Goal: Task Accomplishment & Management: Use online tool/utility

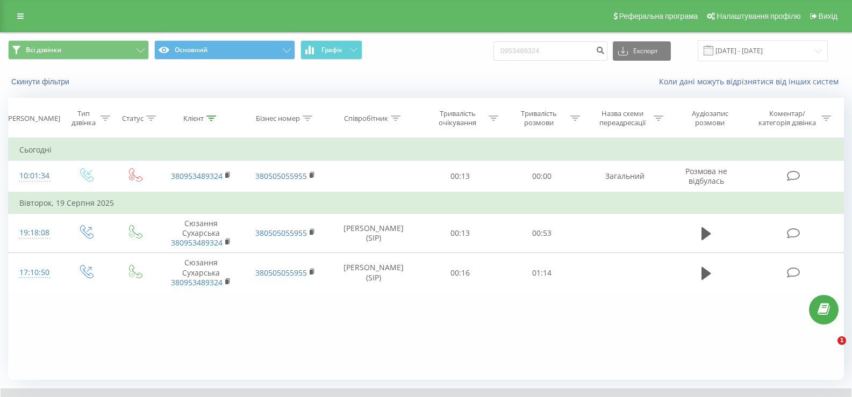
click at [475, 73] on div "Всі дзвінки Основний Графік 0953489324 Експорт .csv .xls .xlsx 22.05.2025 - 22.…" at bounding box center [426, 64] width 851 height 62
click at [542, 54] on input "099231" at bounding box center [551, 50] width 114 height 19
type input "0992317135"
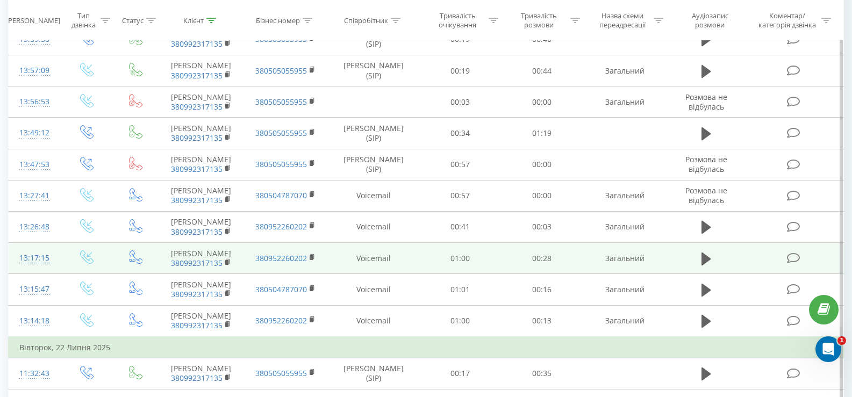
scroll to position [480, 0]
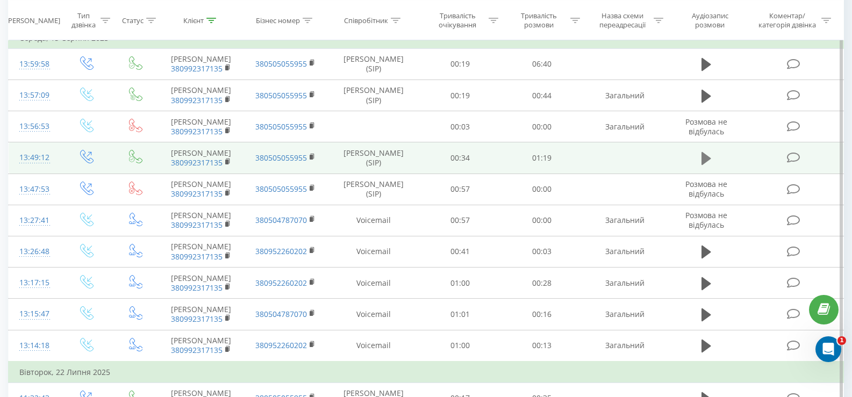
click at [709, 166] on icon at bounding box center [707, 158] width 10 height 15
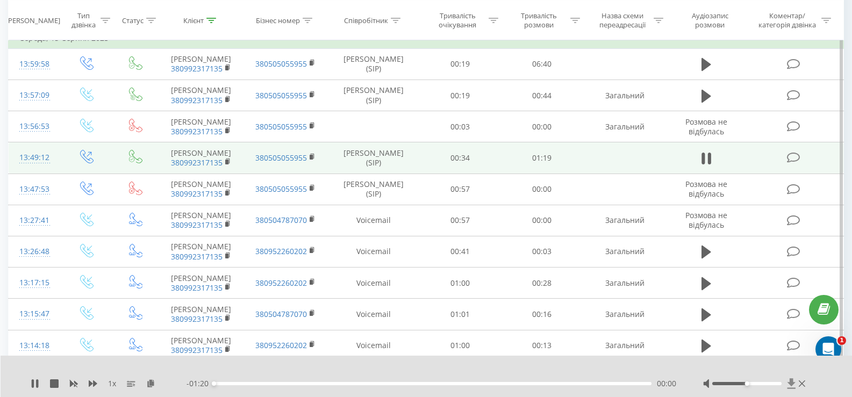
click at [791, 383] on icon at bounding box center [792, 384] width 8 height 10
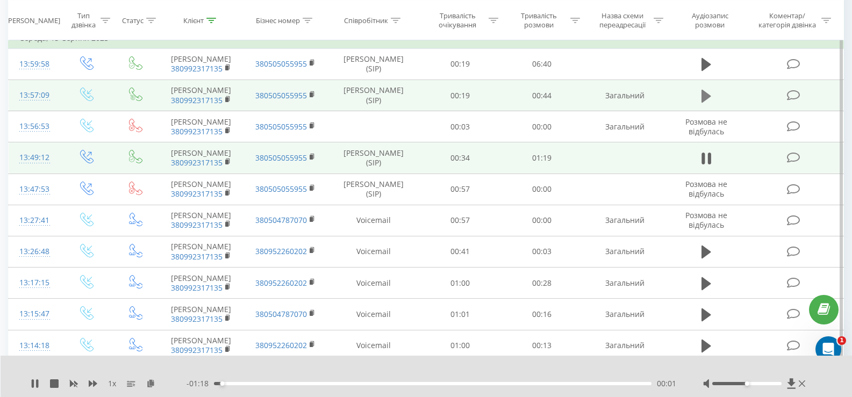
click at [706, 102] on icon at bounding box center [707, 95] width 10 height 13
click at [789, 382] on icon at bounding box center [791, 384] width 9 height 11
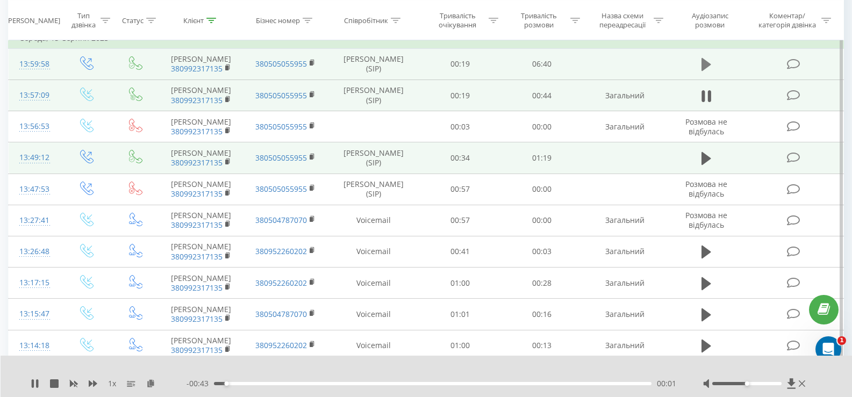
click at [709, 72] on icon at bounding box center [707, 64] width 10 height 15
click at [789, 385] on icon at bounding box center [791, 384] width 9 height 11
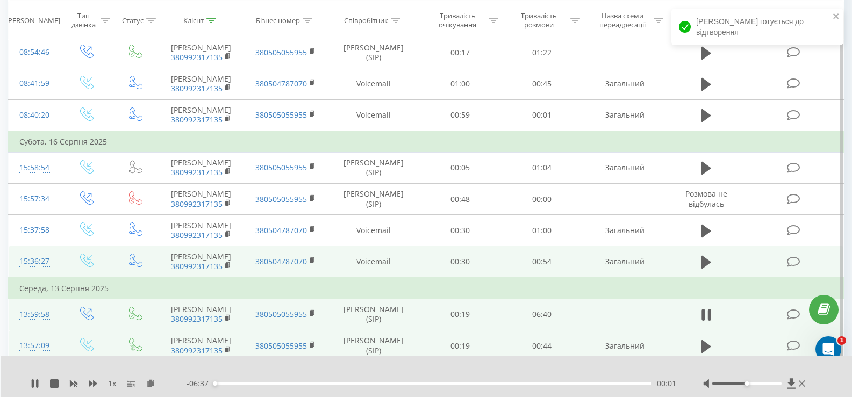
scroll to position [211, 0]
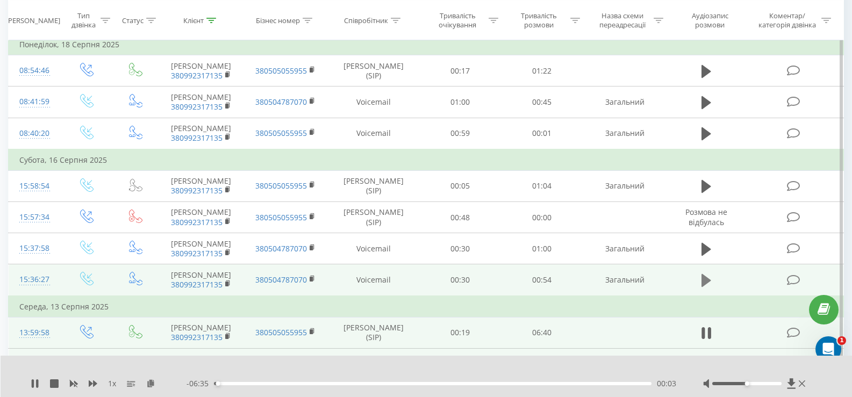
click at [705, 287] on icon at bounding box center [707, 280] width 10 height 13
click at [789, 383] on icon at bounding box center [792, 384] width 8 height 10
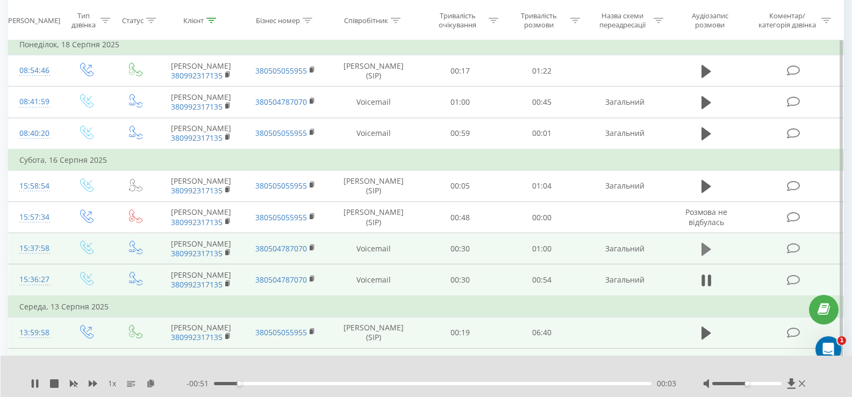
click at [708, 256] on icon at bounding box center [707, 249] width 10 height 13
click at [791, 385] on icon at bounding box center [792, 384] width 8 height 10
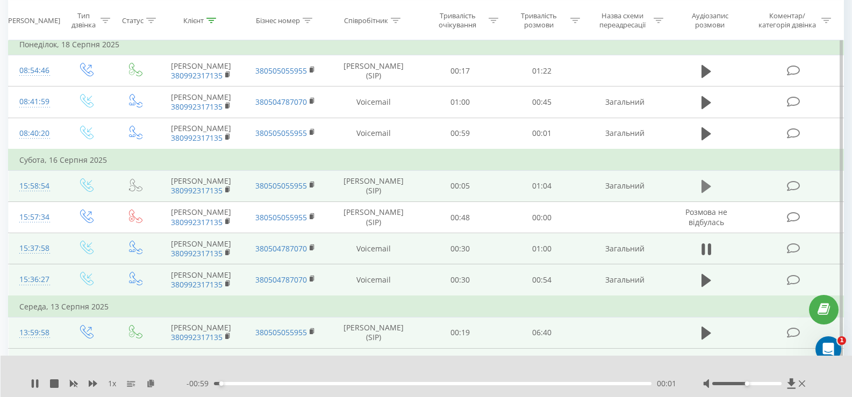
click at [712, 195] on button at bounding box center [706, 186] width 16 height 16
click at [789, 388] on icon at bounding box center [791, 384] width 9 height 11
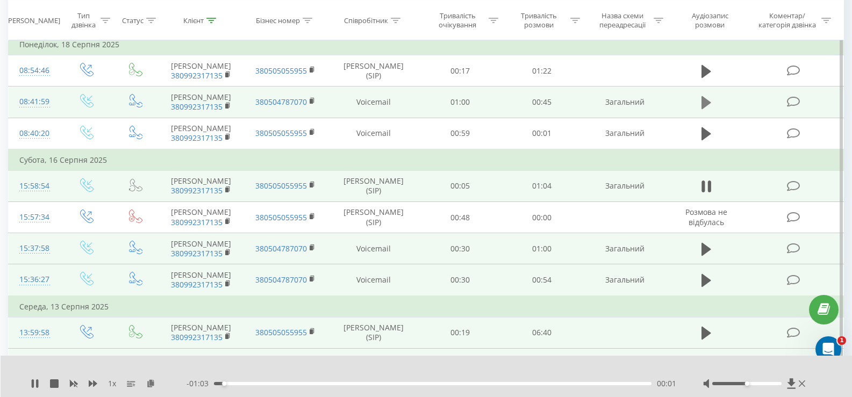
click at [707, 109] on icon at bounding box center [707, 102] width 10 height 13
click at [788, 385] on icon at bounding box center [791, 384] width 9 height 11
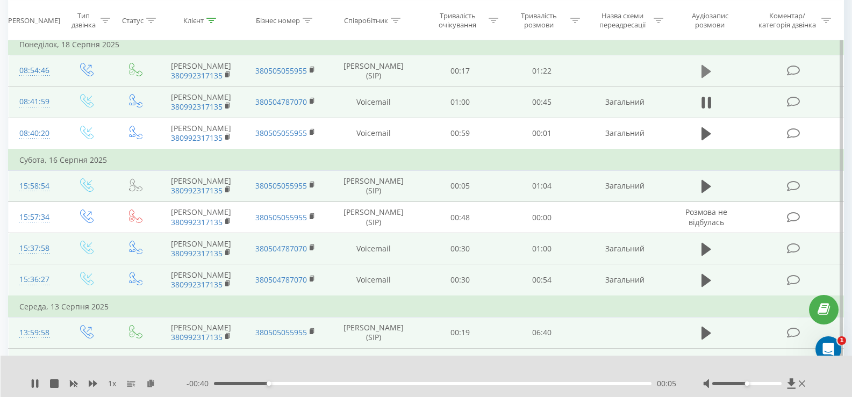
click at [705, 71] on icon at bounding box center [707, 71] width 10 height 13
click at [793, 383] on icon at bounding box center [792, 384] width 8 height 10
click at [415, 30] on th "Співробітник" at bounding box center [373, 21] width 91 height 40
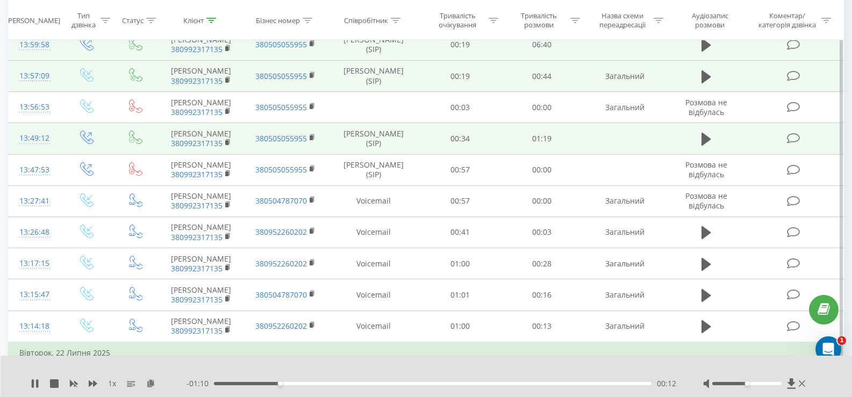
scroll to position [480, 0]
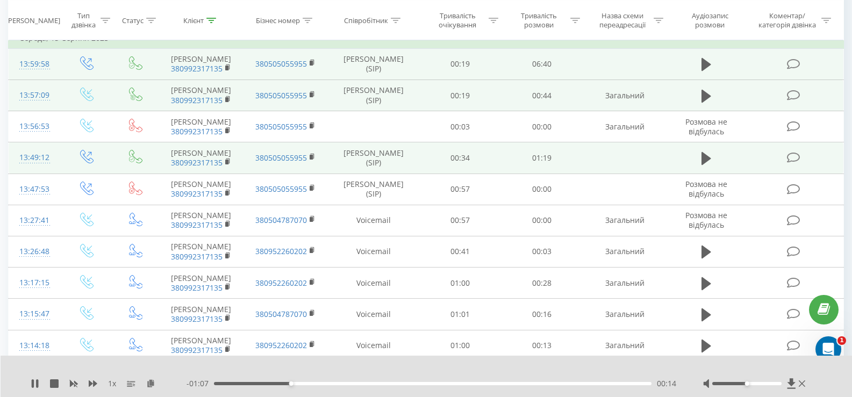
click at [29, 386] on div "1 x - 01:07 00:14 00:14" at bounding box center [427, 376] width 852 height 41
click at [34, 387] on icon at bounding box center [35, 384] width 9 height 9
click at [701, 167] on button at bounding box center [706, 159] width 16 height 16
click at [790, 379] on icon at bounding box center [792, 384] width 8 height 10
drag, startPoint x: 736, startPoint y: 4, endPoint x: 740, endPoint y: 30, distance: 26.7
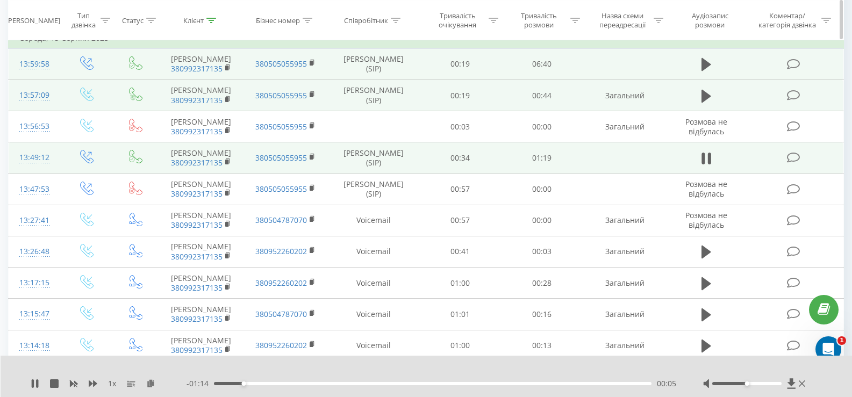
click at [736, 4] on th "Аудіозапис розмови" at bounding box center [707, 21] width 78 height 40
click at [701, 104] on button at bounding box center [706, 96] width 16 height 16
click at [791, 384] on icon at bounding box center [792, 384] width 8 height 10
click at [706, 71] on icon at bounding box center [707, 64] width 10 height 13
click at [789, 382] on icon at bounding box center [791, 384] width 9 height 11
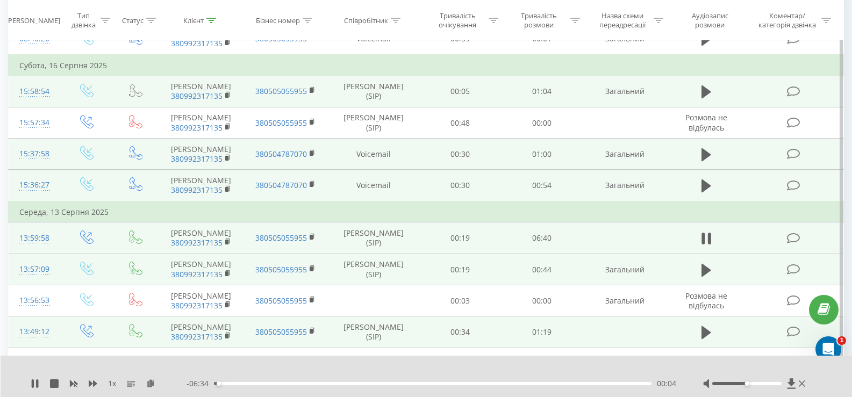
scroll to position [301, 0]
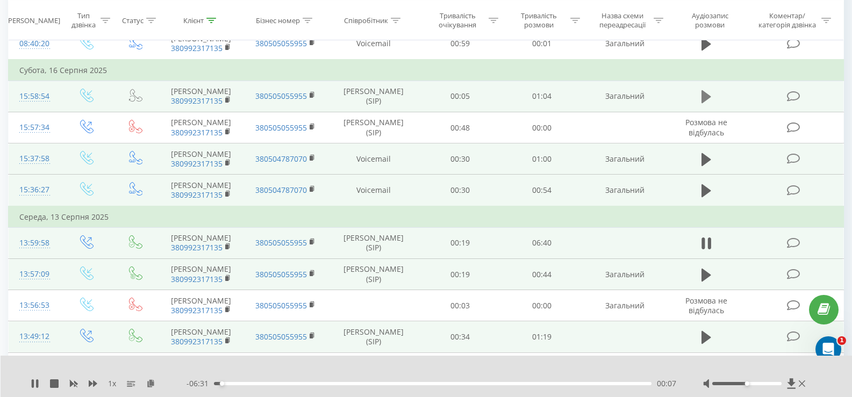
click at [701, 104] on button at bounding box center [706, 97] width 16 height 16
click at [791, 386] on icon at bounding box center [791, 384] width 9 height 11
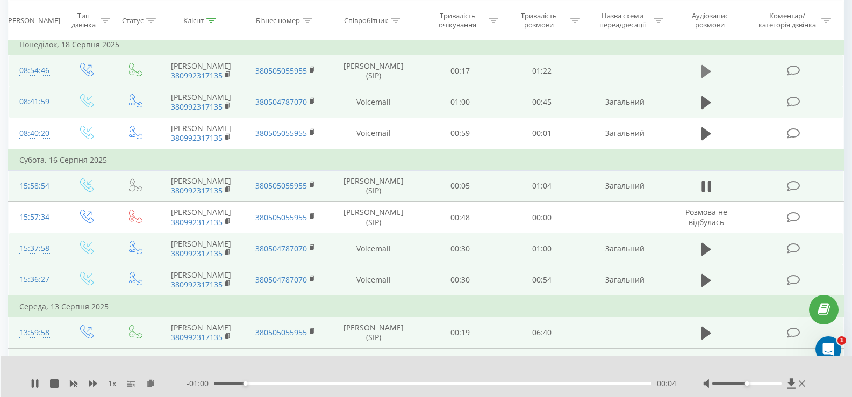
click at [711, 74] on icon at bounding box center [707, 71] width 10 height 15
click at [791, 382] on icon at bounding box center [792, 384] width 8 height 10
click at [706, 77] on icon at bounding box center [707, 71] width 10 height 15
